Goal: Book appointment/travel/reservation

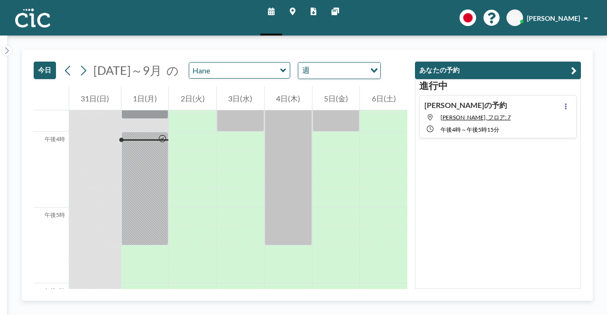
scroll to position [1194, 0]
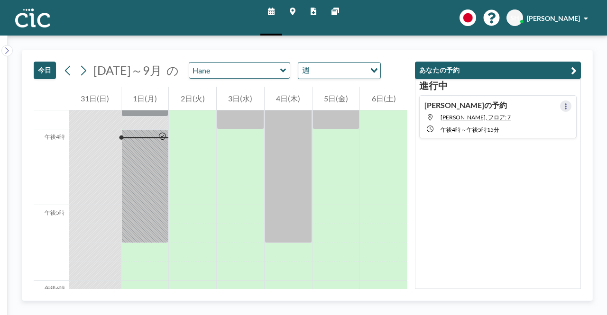
click at [560, 108] on button at bounding box center [565, 105] width 11 height 11
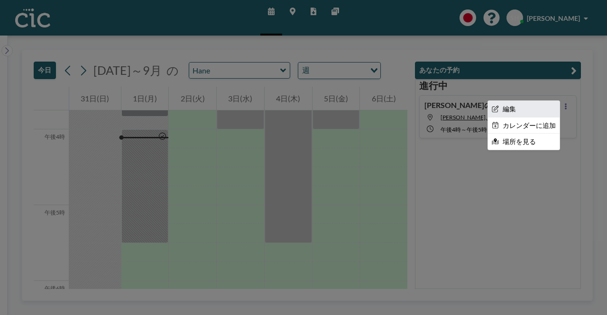
click at [502, 111] on font "編集" at bounding box center [508, 109] width 13 height 8
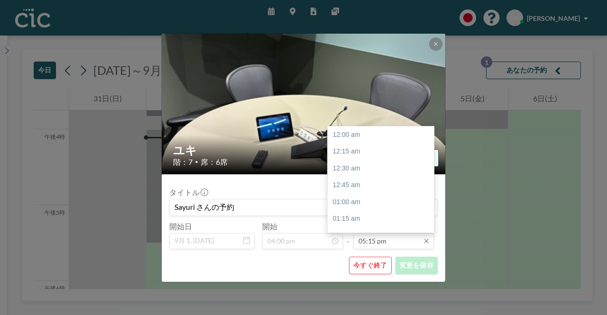
scroll to position [1164, 0]
click at [380, 237] on input "05:15 pm" at bounding box center [393, 241] width 81 height 16
click at [372, 173] on div "午後5時45分" at bounding box center [383, 168] width 111 height 17
type input "05:45 pm"
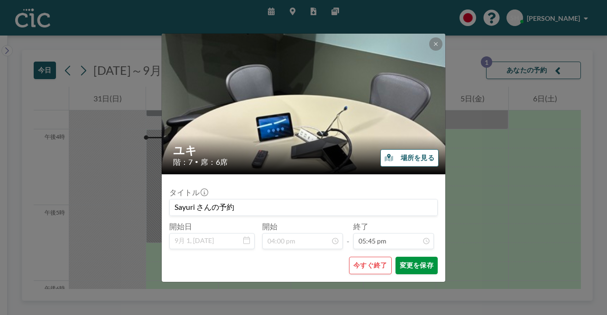
scroll to position [1198, 0]
click at [337, 267] on div "今すぐ終了 変更を保存" at bounding box center [303, 266] width 268 height 18
click at [434, 40] on button at bounding box center [435, 43] width 13 height 13
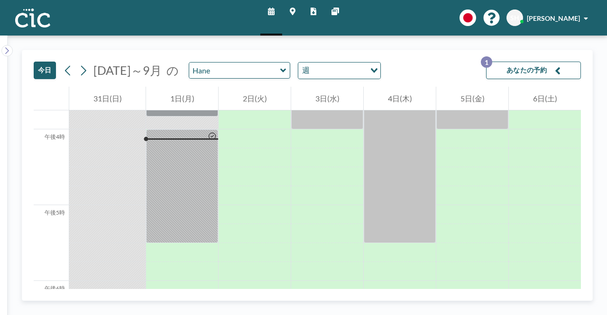
click at [436, 70] on div "今日 2025年8月～9月 の Hane 週 読み込み中... あなたの予約 1" at bounding box center [307, 68] width 547 height 36
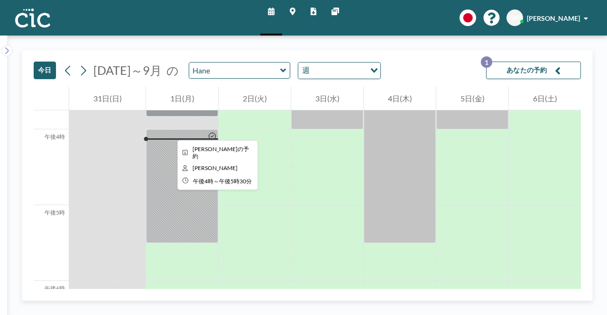
click at [170, 132] on div at bounding box center [182, 186] width 72 height 114
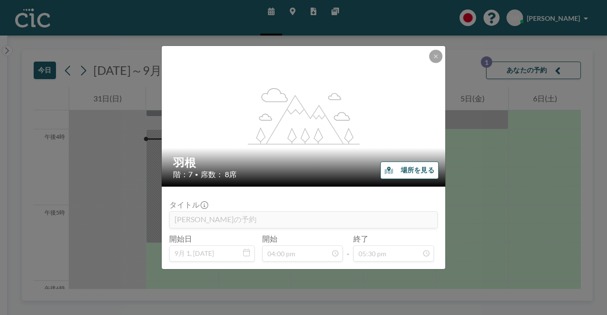
drag, startPoint x: 444, startPoint y: 58, endPoint x: 435, endPoint y: 52, distance: 10.5
click at [440, 56] on div "flex-grow: 1.2; 羽根 階：7 • 席数： 8席 場所を見る" at bounding box center [304, 116] width 284 height 141
click at [437, 56] on icon at bounding box center [436, 57] width 6 height 6
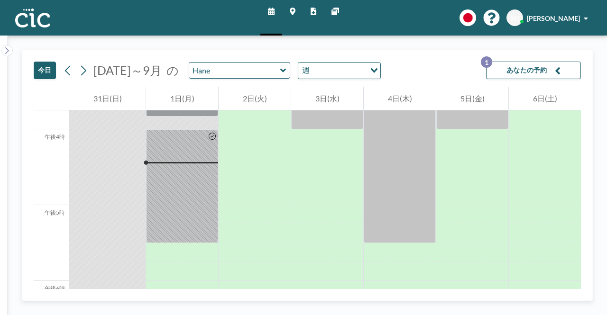
click at [205, 27] on div "スケジュール マップ レポート 他のサイト 英語 ポーランド語 日本語 エスパニョーラ SH 林小百合" at bounding box center [303, 18] width 607 height 36
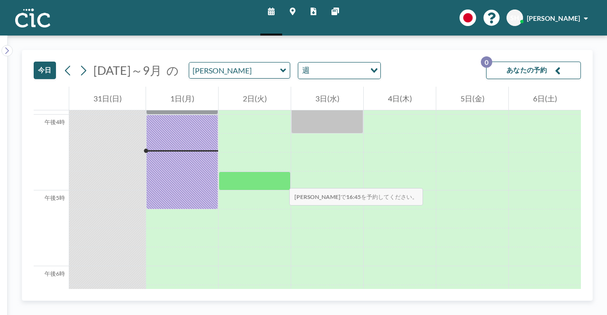
scroll to position [1213, 0]
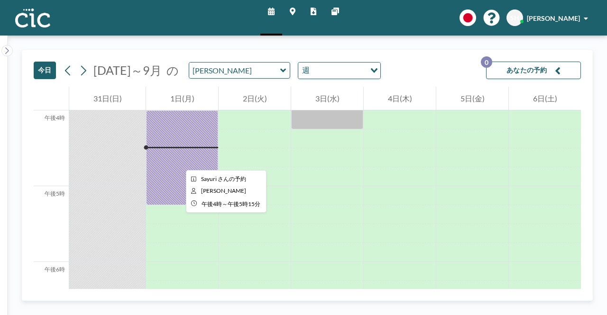
click at [178, 162] on div at bounding box center [182, 157] width 72 height 95
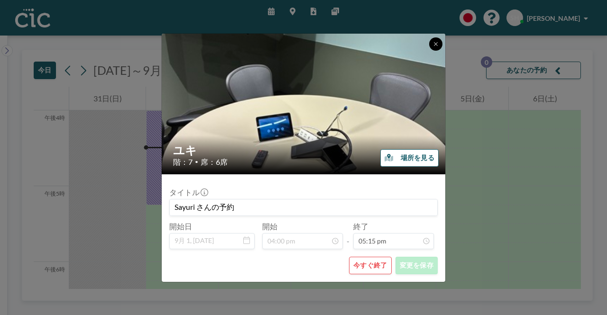
click at [438, 45] on icon at bounding box center [436, 44] width 6 height 6
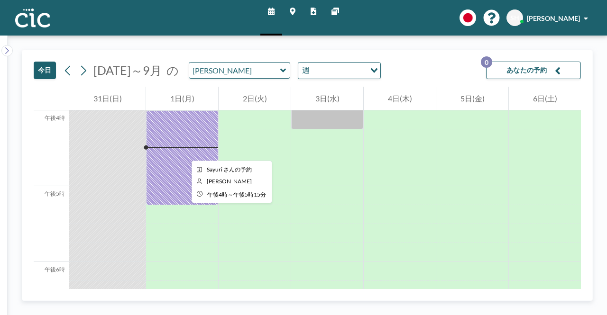
click at [184, 152] on div at bounding box center [182, 157] width 72 height 95
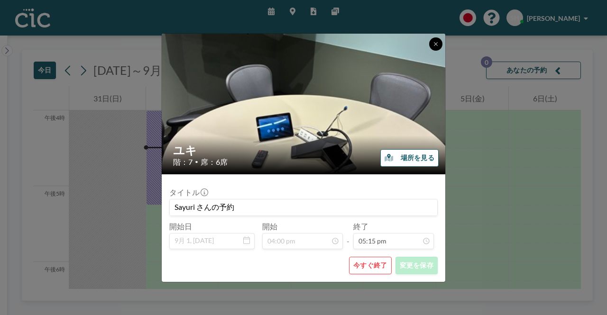
click at [437, 44] on icon at bounding box center [436, 44] width 6 height 6
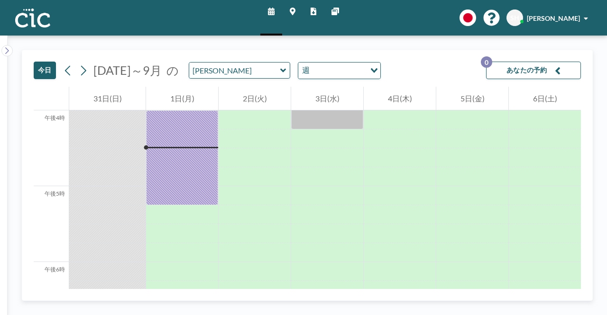
click at [524, 67] on font "あなたの予約" at bounding box center [526, 70] width 41 height 8
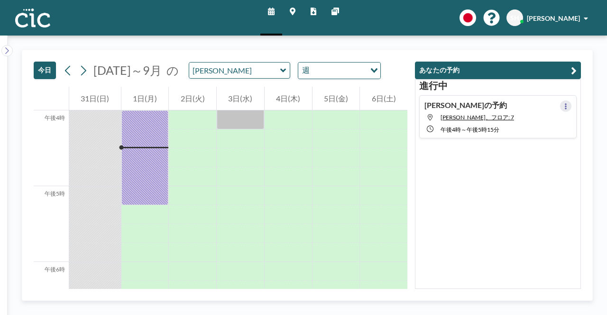
click at [561, 102] on button at bounding box center [565, 105] width 11 height 11
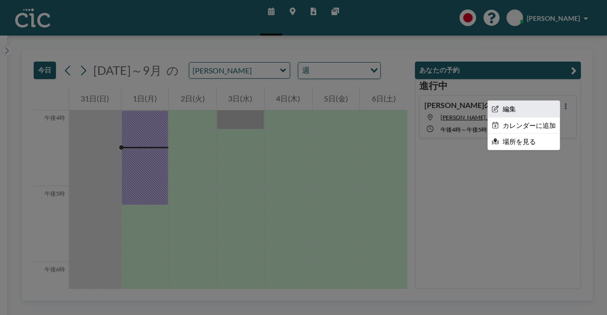
click at [513, 110] on li "編集" at bounding box center [524, 109] width 72 height 16
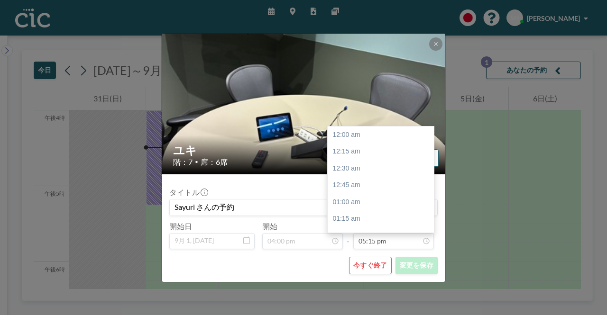
scroll to position [1164, 0]
click at [395, 238] on input "05:15 pm" at bounding box center [393, 241] width 81 height 16
click at [367, 153] on font "午後5時30分" at bounding box center [350, 151] width 37 height 8
click at [381, 242] on input "05:30 pm" at bounding box center [393, 241] width 81 height 16
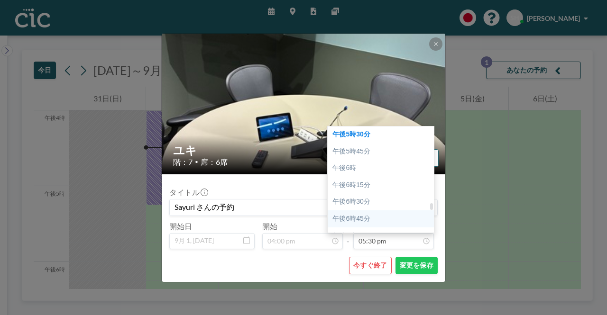
click at [354, 173] on div "午後6時" at bounding box center [383, 168] width 111 height 17
type input "06:00 pm"
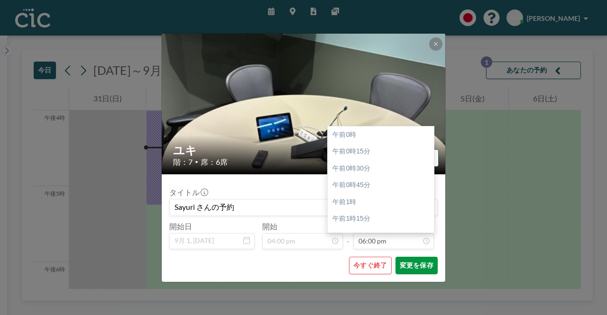
scroll to position [1215, 0]
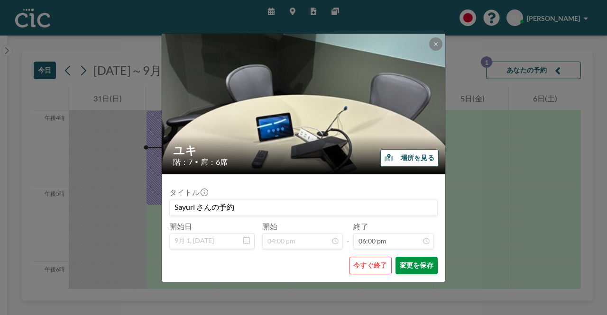
click at [415, 264] on font "変更を保存" at bounding box center [417, 265] width 34 height 8
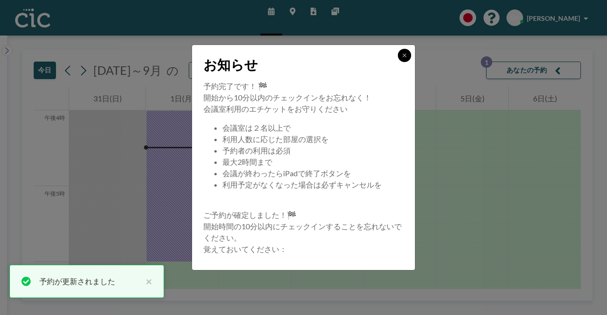
click at [401, 58] on button at bounding box center [404, 55] width 13 height 13
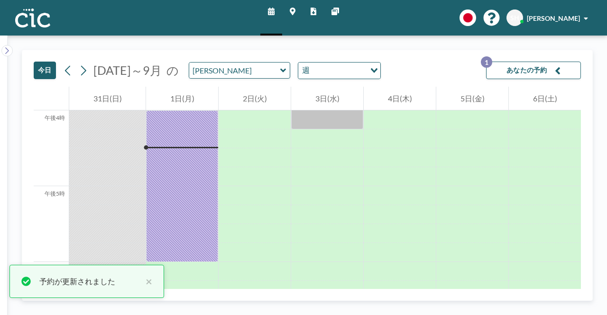
click at [425, 74] on div "[DATE] [DATE]～9月 の Yuki 週 読み込み中... あなたの予約 1" at bounding box center [307, 68] width 547 height 36
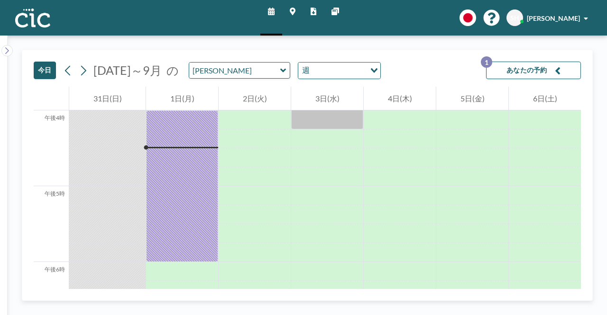
click at [512, 66] on font "あなたの予約" at bounding box center [526, 70] width 41 height 9
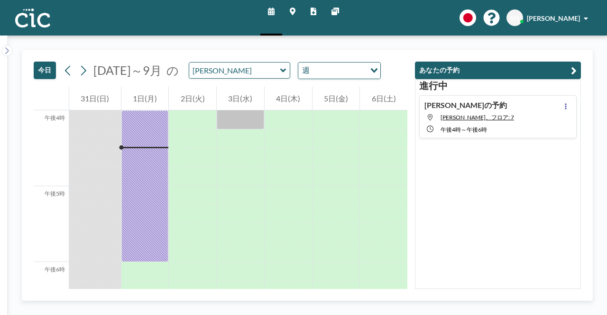
click at [454, 202] on div "進行[PERSON_NAME]の予約 ユキ、フロア: 7 午後4時 ～ 午後6時" at bounding box center [498, 184] width 166 height 210
click at [520, 239] on div "進行[PERSON_NAME]の予約 Yuki, フロア: 7 午後4時 ～ 午後6時" at bounding box center [498, 184] width 166 height 210
click at [583, 17] on div "[PERSON_NAME]" at bounding box center [557, 17] width 61 height 9
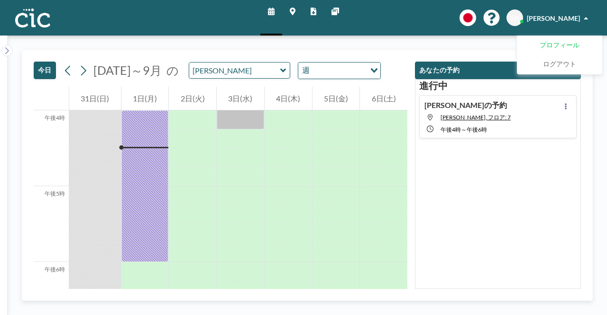
click at [570, 41] on font "プロフィール" at bounding box center [559, 45] width 40 height 8
